Goal: Information Seeking & Learning: Learn about a topic

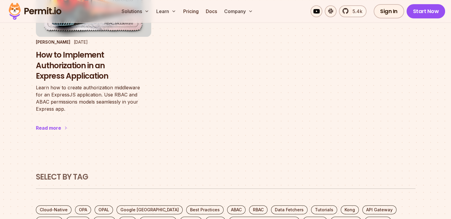
scroll to position [296, 0]
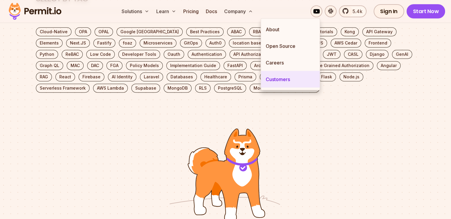
click at [282, 79] on link "Customers" at bounding box center [290, 79] width 59 height 17
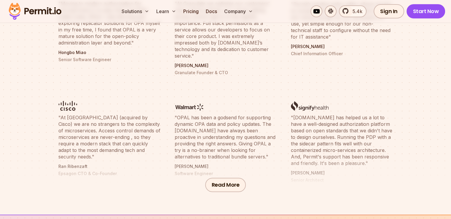
scroll to position [195, 0]
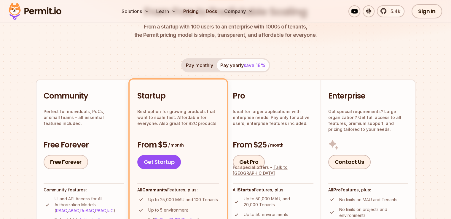
scroll to position [89, 0]
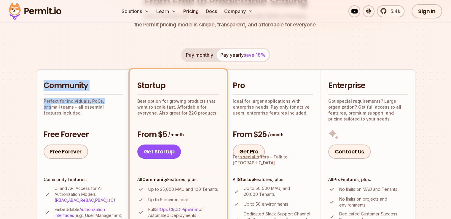
drag, startPoint x: 63, startPoint y: 89, endPoint x: 115, endPoint y: 103, distance: 53.8
click at [114, 103] on li "Community Perfect for individuals, PoCs, or small teams - all essential feature…" at bounding box center [83, 181] width 95 height 224
click at [120, 104] on p "Perfect for individuals, PoCs, or small teams - all essential features included." at bounding box center [84, 107] width 80 height 18
drag, startPoint x: 114, startPoint y: 107, endPoint x: 46, endPoint y: 102, distance: 68.3
click at [46, 102] on p "Perfect for individuals, PoCs, or small teams - all essential features included." at bounding box center [84, 107] width 80 height 18
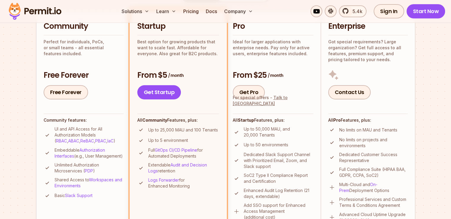
click at [8, 97] on section "Permit Pricing From Free to Predictable Scaling From a startup with 100 users t…" at bounding box center [225, 187] width 451 height 641
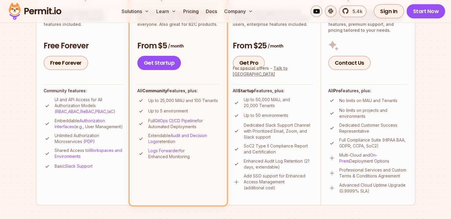
scroll to position [178, 0]
